Goal: Transaction & Acquisition: Purchase product/service

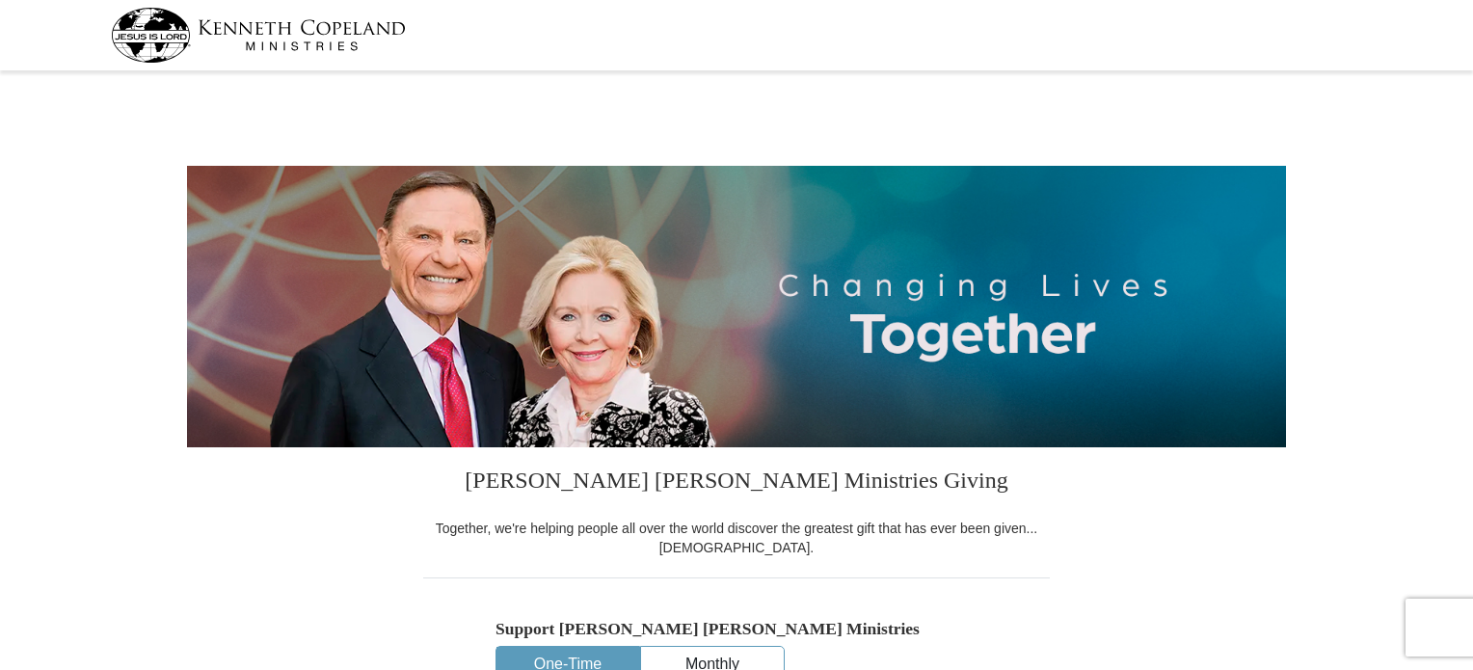
select select "TN"
drag, startPoint x: 1470, startPoint y: 44, endPoint x: 1466, endPoint y: 159, distance: 114.8
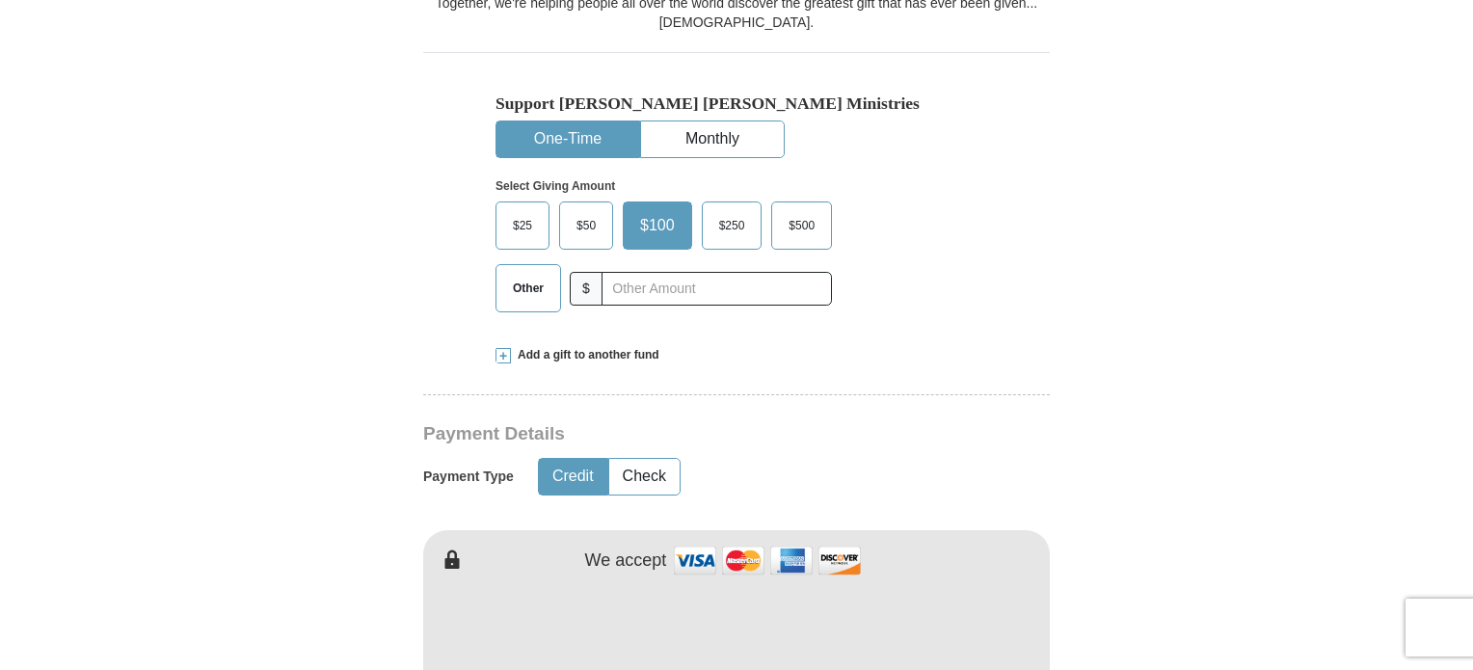
scroll to position [529, 0]
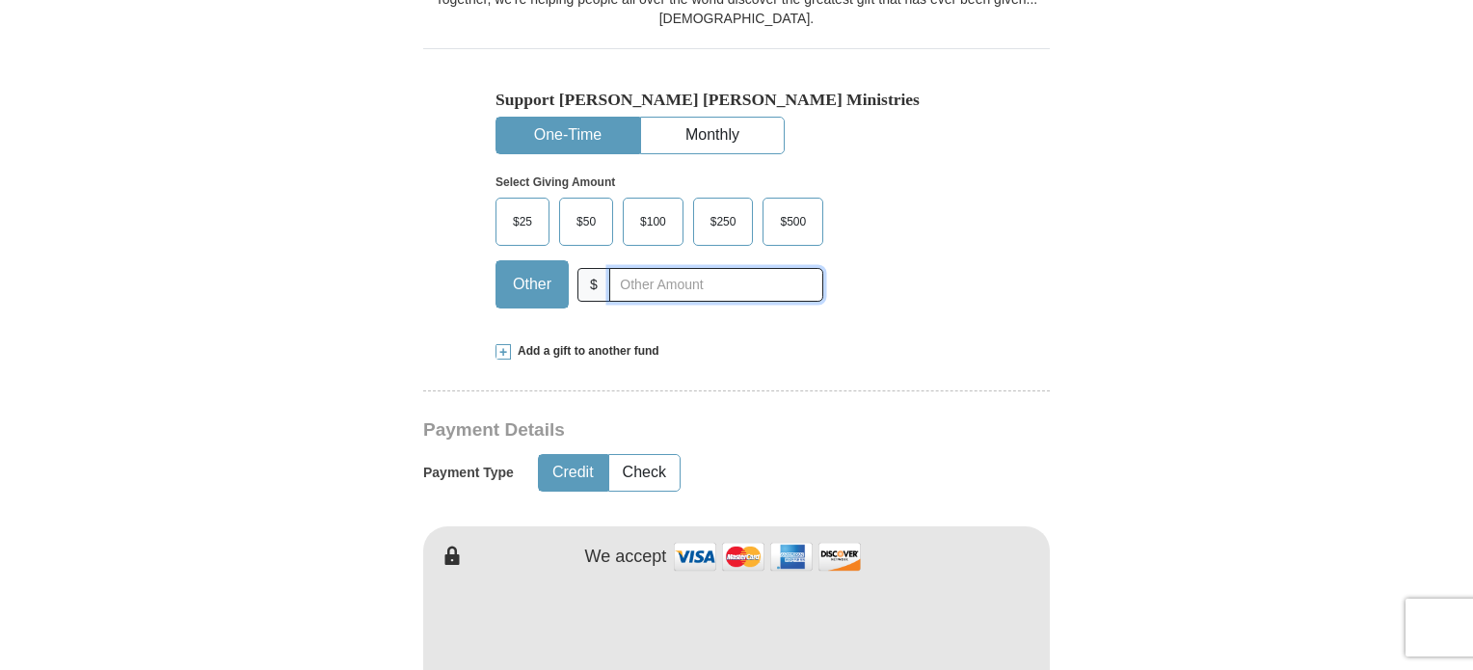
click at [715, 284] on input "text" at bounding box center [716, 285] width 214 height 34
click at [721, 221] on span "$250" at bounding box center [723, 221] width 45 height 29
click at [0, 0] on input "$250" at bounding box center [0, 0] width 0 height 0
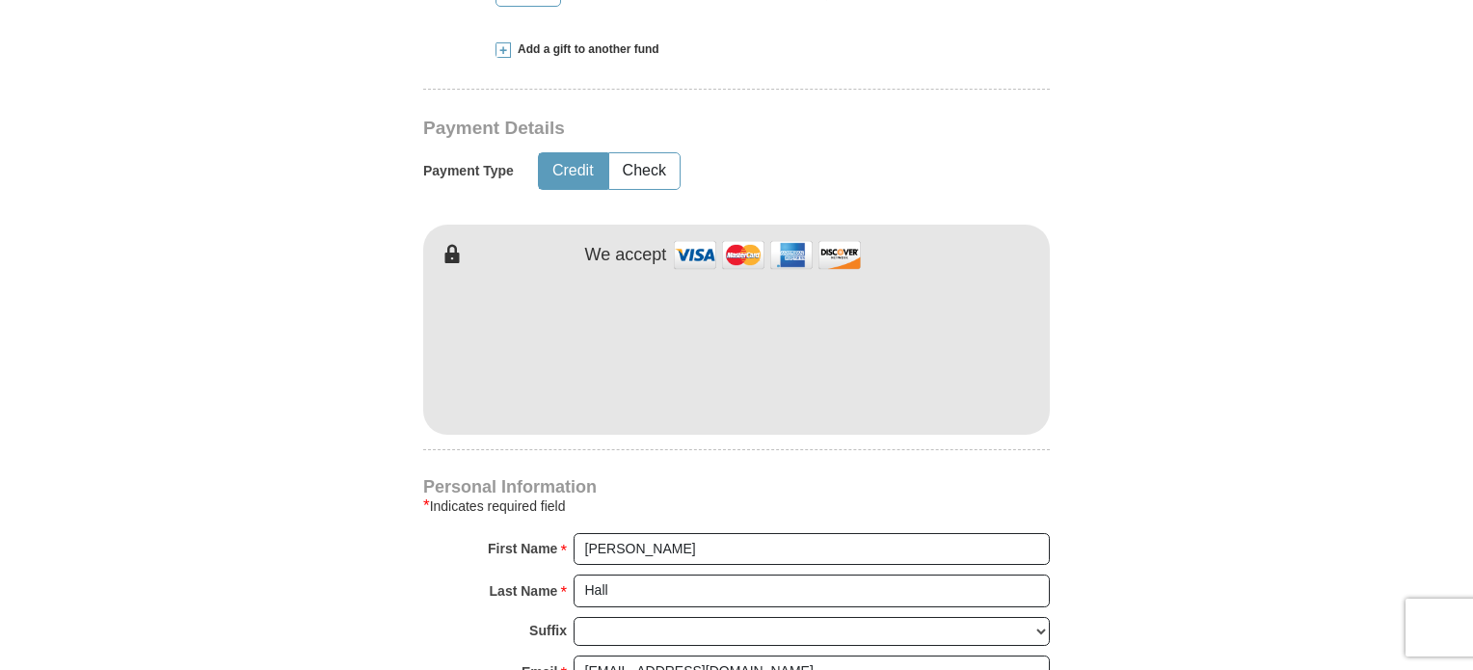
scroll to position [840, 0]
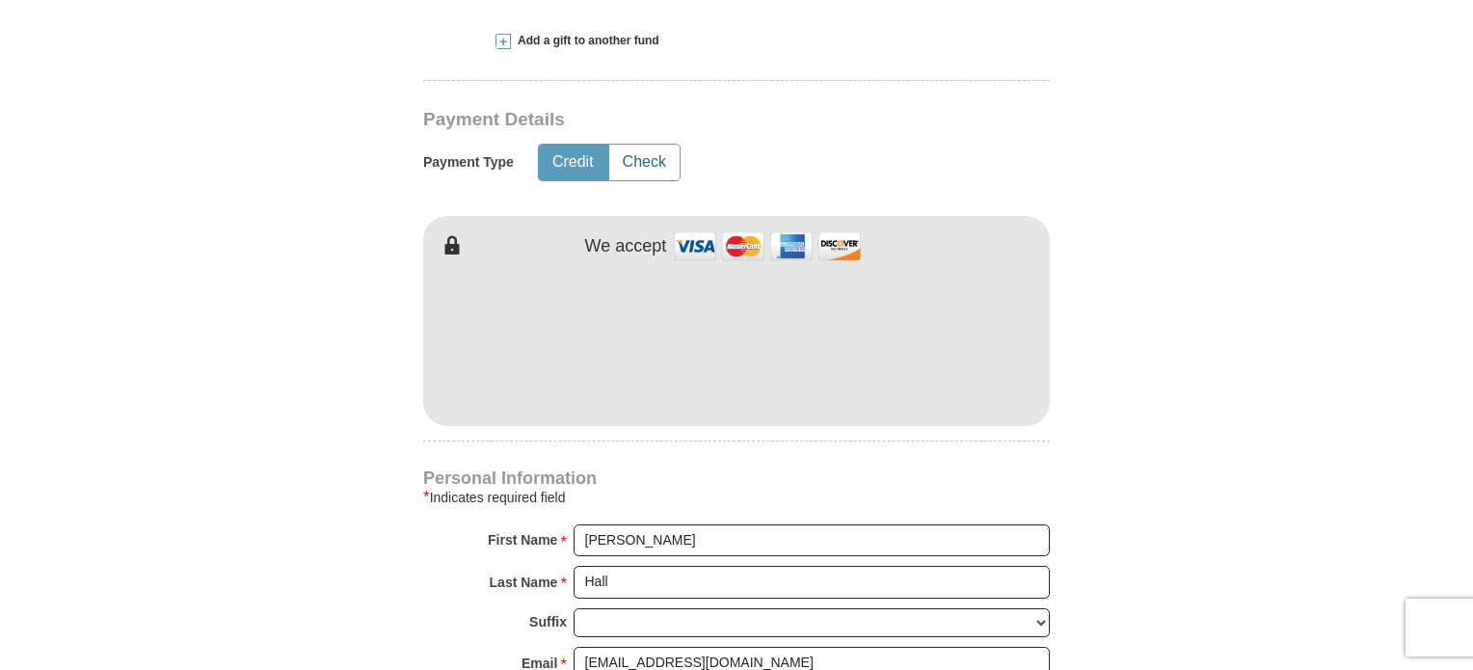
click at [628, 165] on button "Check" at bounding box center [644, 163] width 70 height 36
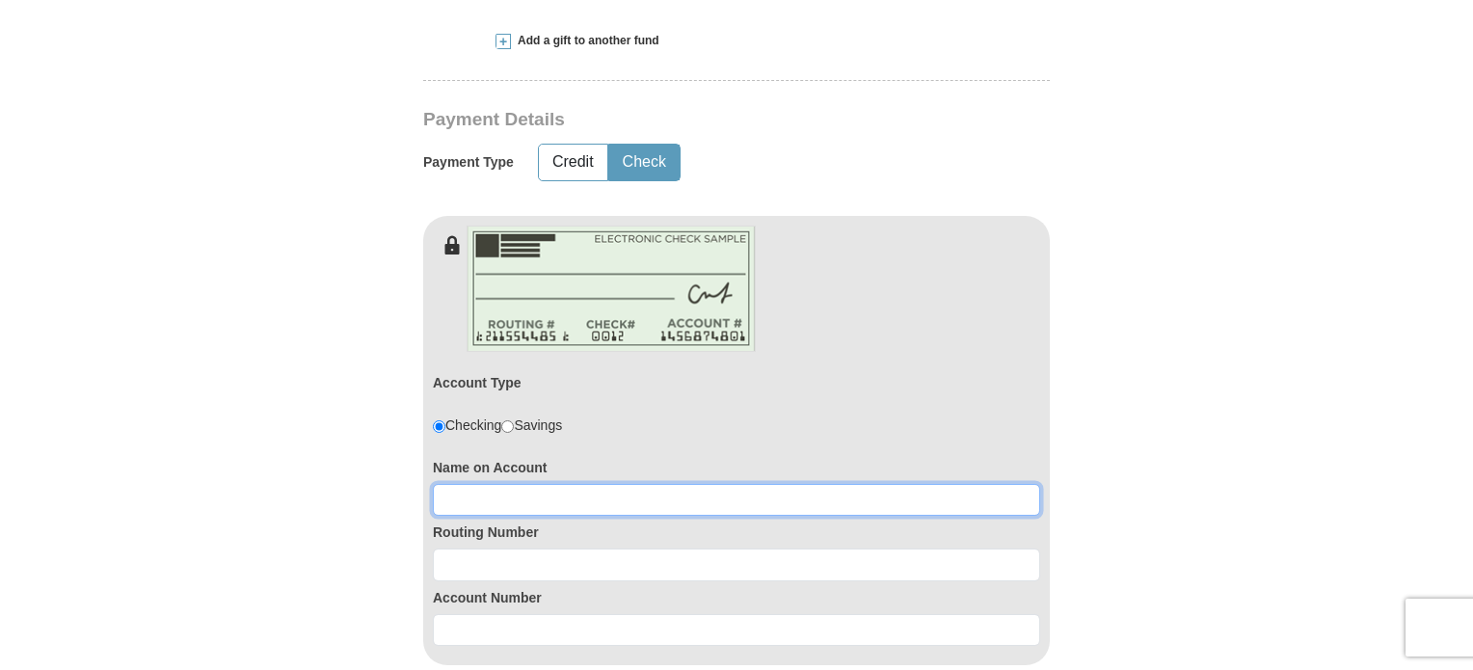
click at [648, 506] on input at bounding box center [736, 500] width 607 height 33
type input "Sandy Hall"
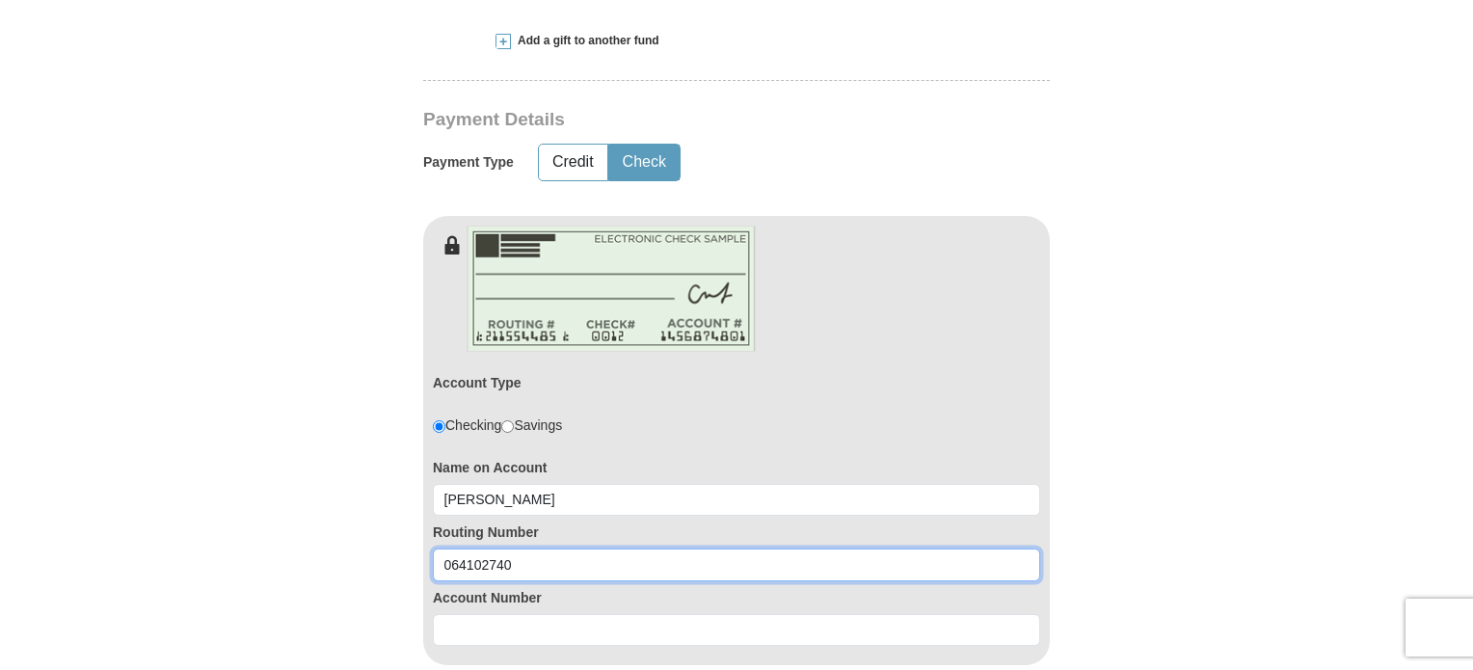
type input "064102740"
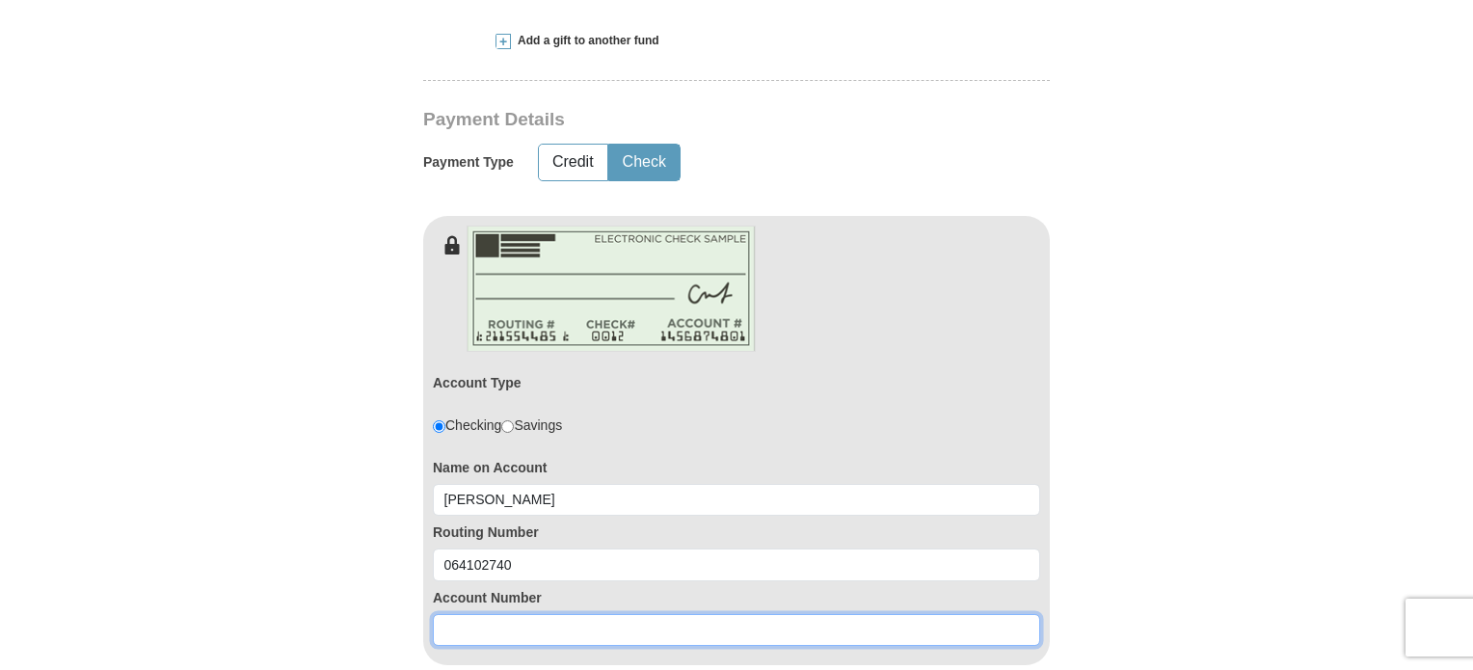
drag, startPoint x: 624, startPoint y: 621, endPoint x: 576, endPoint y: 633, distance: 48.9
click at [576, 633] on input at bounding box center [736, 630] width 607 height 33
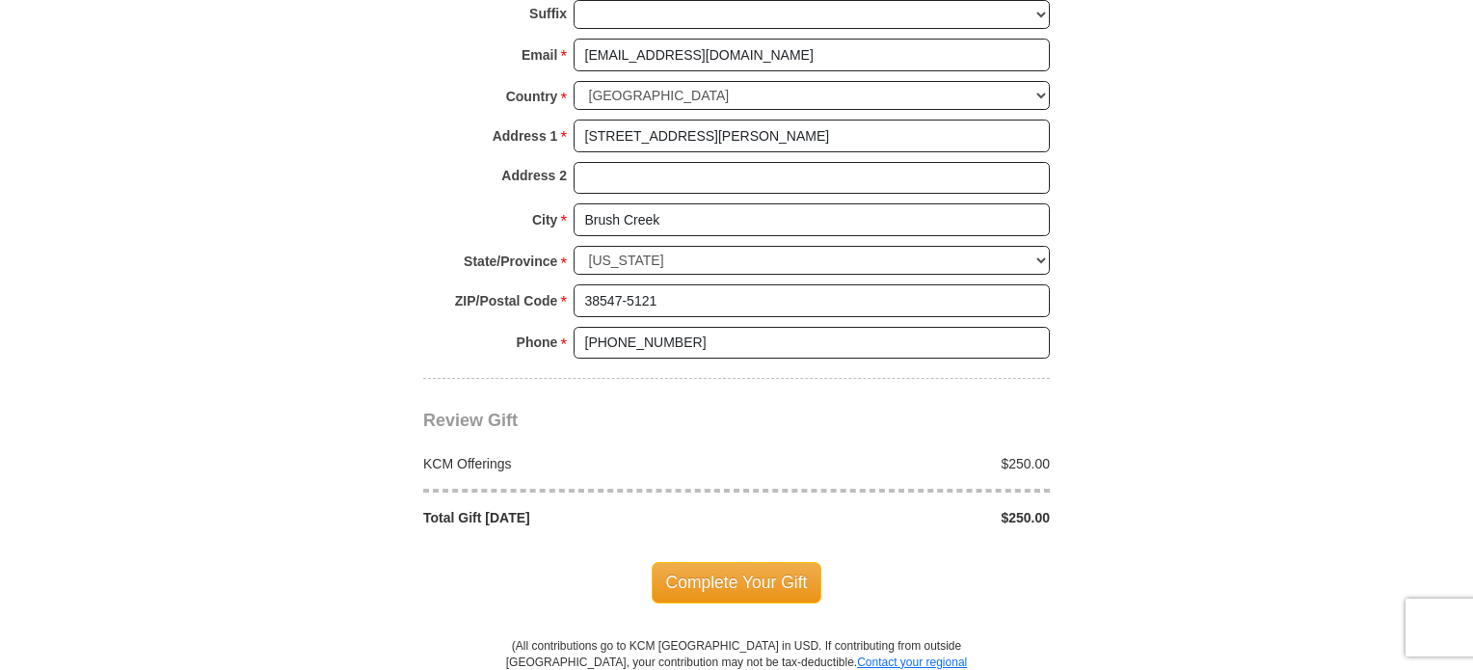
scroll to position [1713, 0]
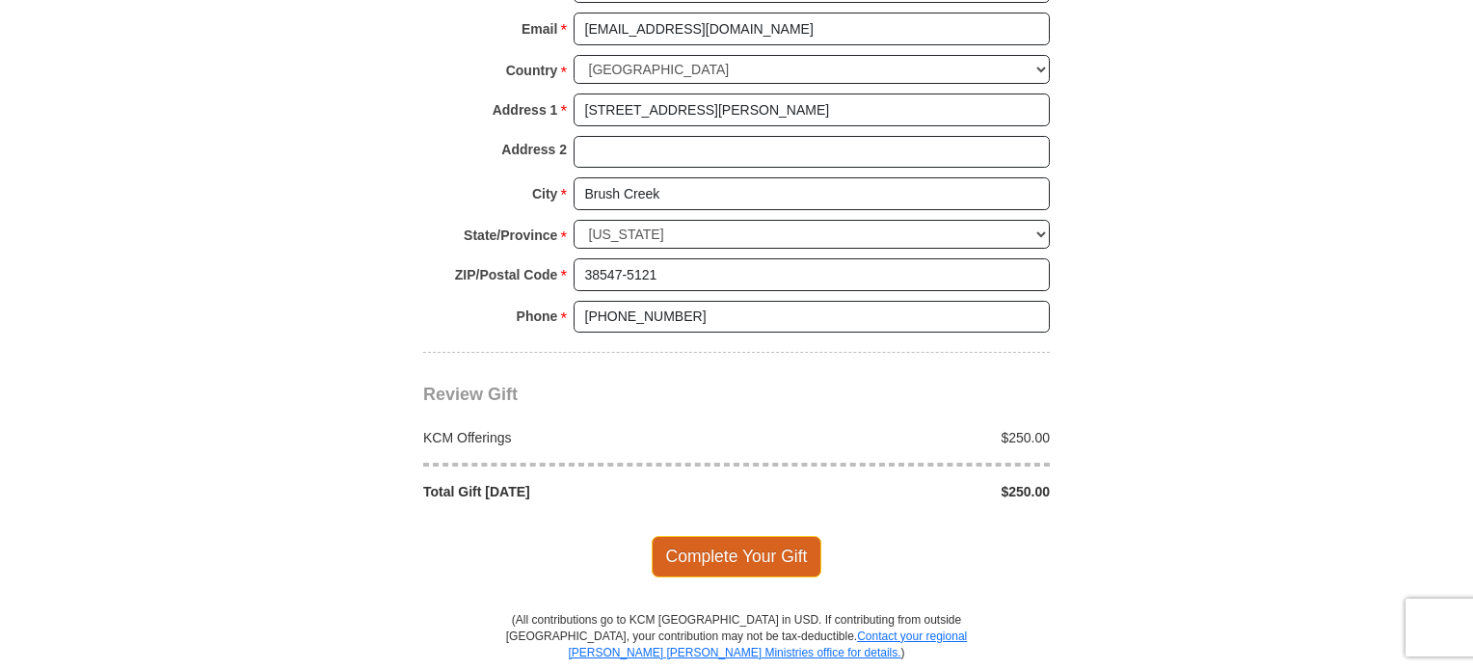
type input "2200160378"
click at [734, 550] on span "Complete Your Gift" at bounding box center [737, 556] width 171 height 40
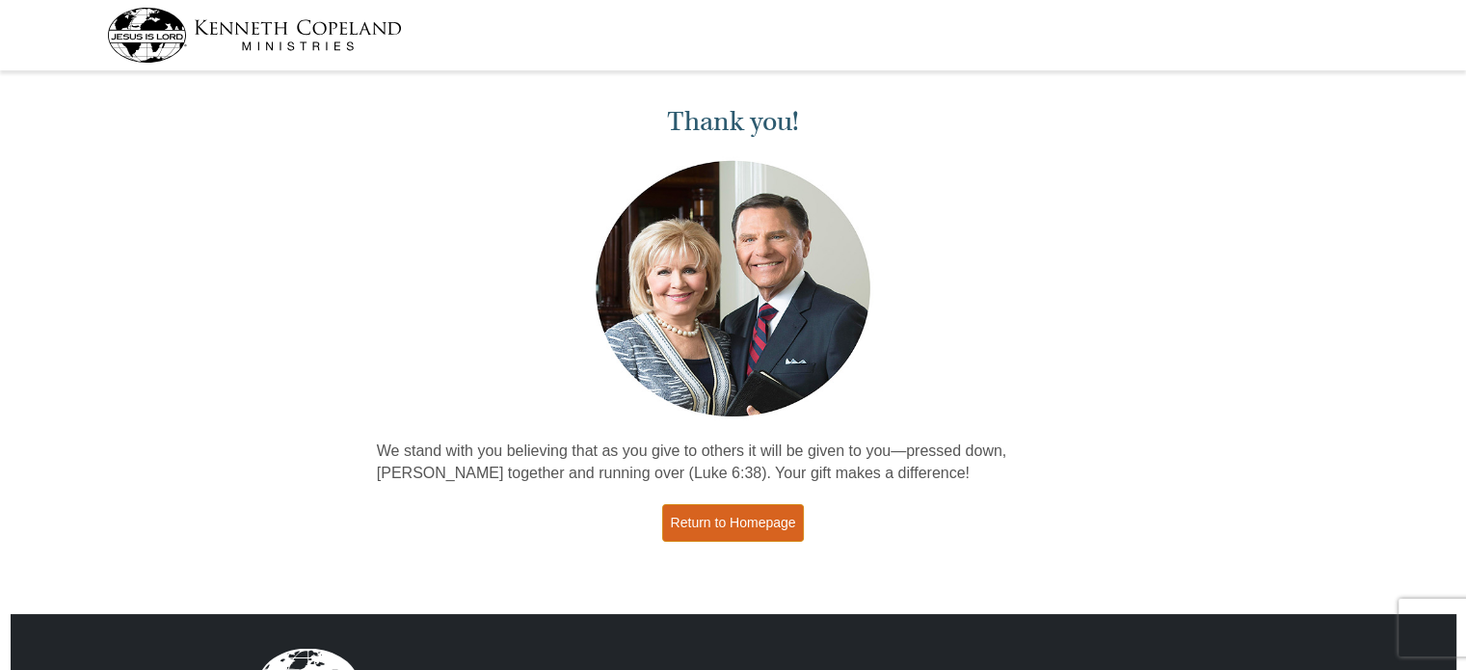
click at [716, 526] on link "Return to Homepage" at bounding box center [733, 523] width 143 height 38
